Goal: Find specific page/section: Find specific page/section

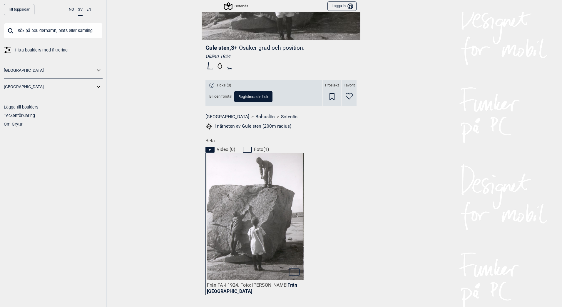
scroll to position [227, 0]
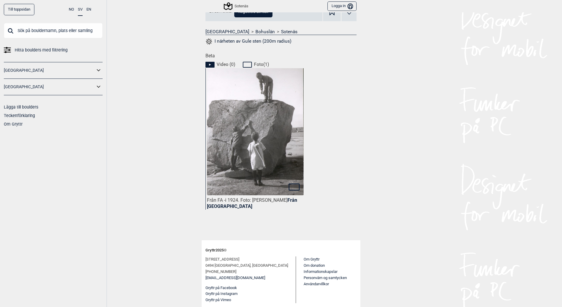
click at [272, 151] on img at bounding box center [255, 129] width 97 height 137
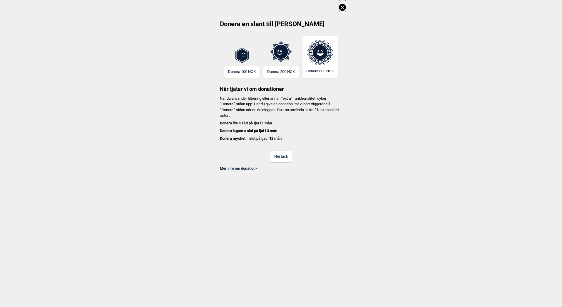
click at [282, 159] on button "Nej tack" at bounding box center [280, 156] width 21 height 11
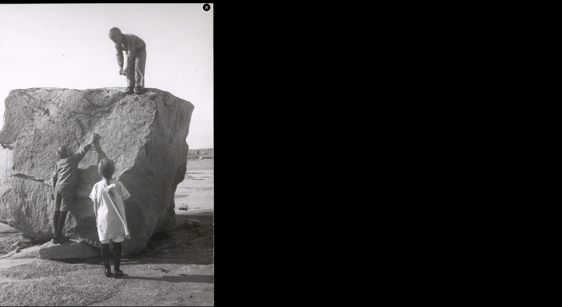
click at [207, 9] on icon at bounding box center [206, 7] width 7 height 7
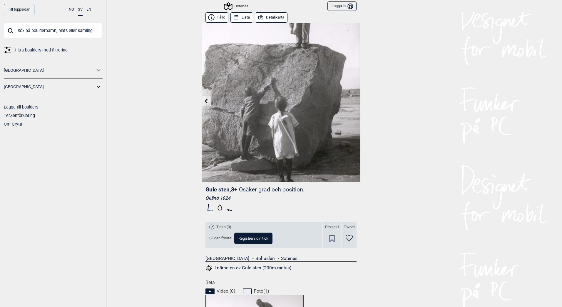
click at [264, 16] on button "Detaljkarta" at bounding box center [271, 17] width 33 height 10
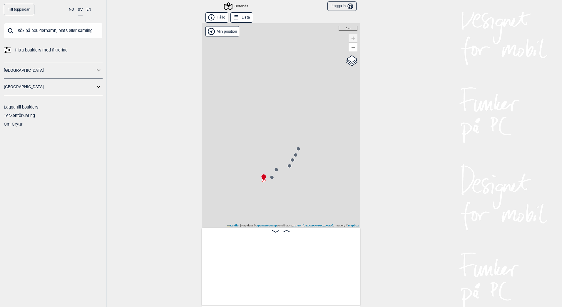
scroll to position [0, 46]
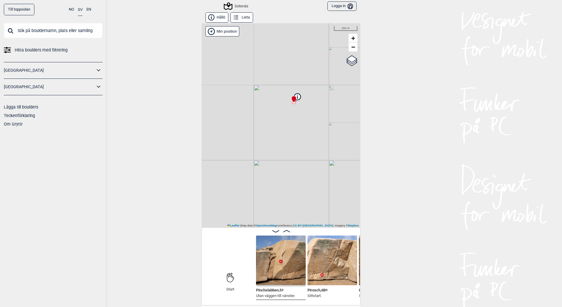
drag, startPoint x: 284, startPoint y: 193, endPoint x: 306, endPoint y: 125, distance: 71.3
click at [306, 125] on div "Sotenäs Brukerens posisjon Min position 200 m + − OpenStreetMap Google satellit…" at bounding box center [281, 125] width 159 height 204
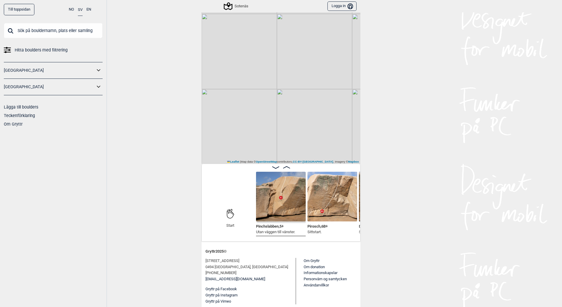
scroll to position [65, 0]
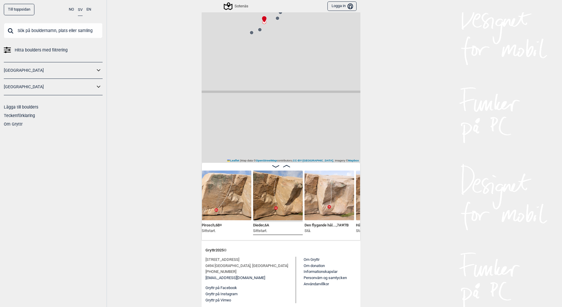
scroll to position [0, 212]
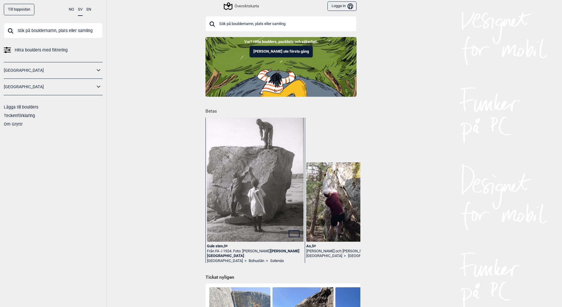
click at [246, 25] on input "text" at bounding box center [280, 23] width 151 height 15
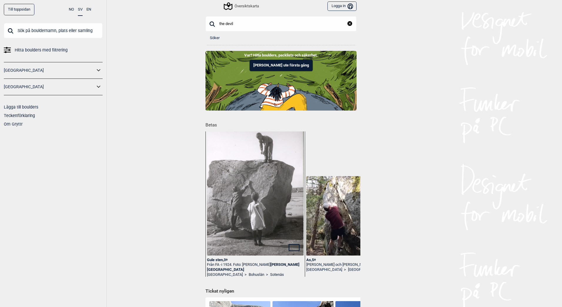
type input "the devil"
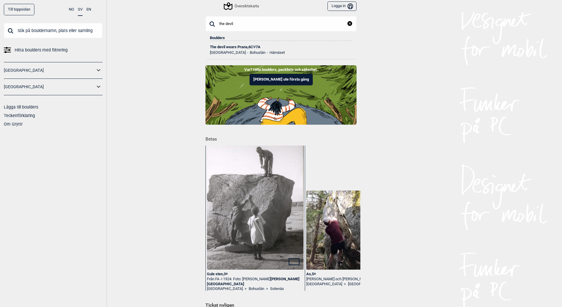
click at [232, 46] on div "The devil wears Prana , 6C Ψ 7A" at bounding box center [281, 47] width 142 height 4
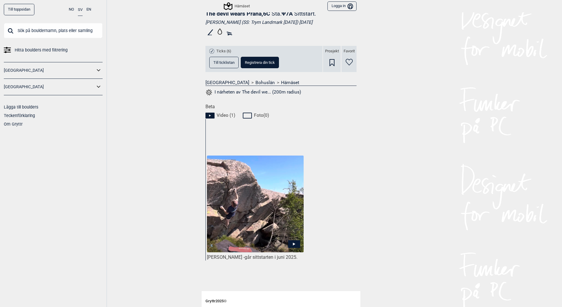
scroll to position [176, 0]
click at [247, 216] on img at bounding box center [255, 203] width 97 height 97
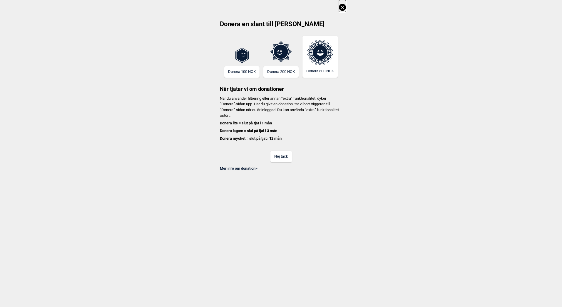
click at [279, 157] on button "Nej tack" at bounding box center [280, 156] width 21 height 11
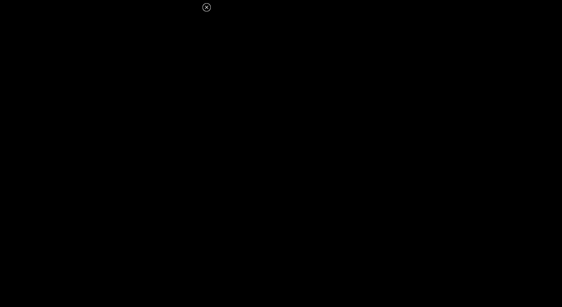
click at [206, 7] on icon at bounding box center [206, 7] width 3 height 3
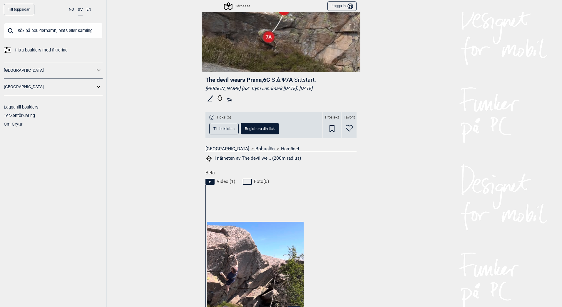
scroll to position [109, 0]
click at [217, 128] on span "Till ticklistan" at bounding box center [223, 129] width 21 height 4
